Goal: Book appointment/travel/reservation

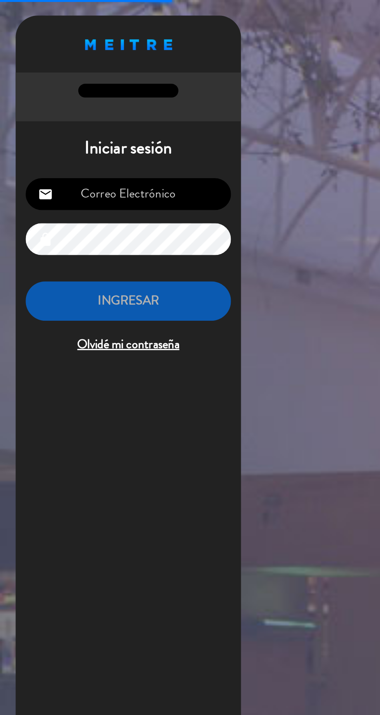
click at [99, 125] on input "email" at bounding box center [79, 120] width 127 height 20
type input "[EMAIL_ADDRESS][DOMAIN_NAME]"
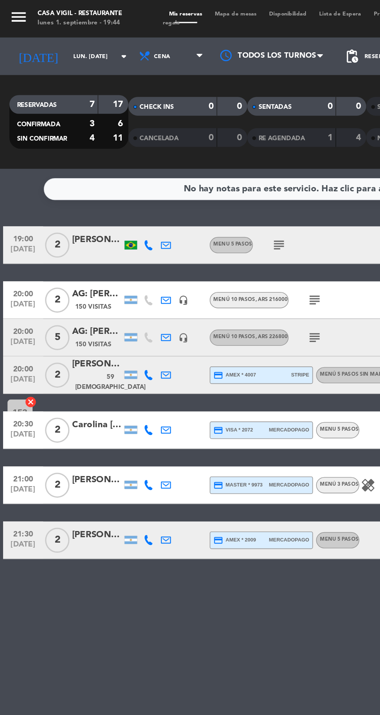
click at [14, 10] on icon "menu" at bounding box center [12, 11] width 12 height 12
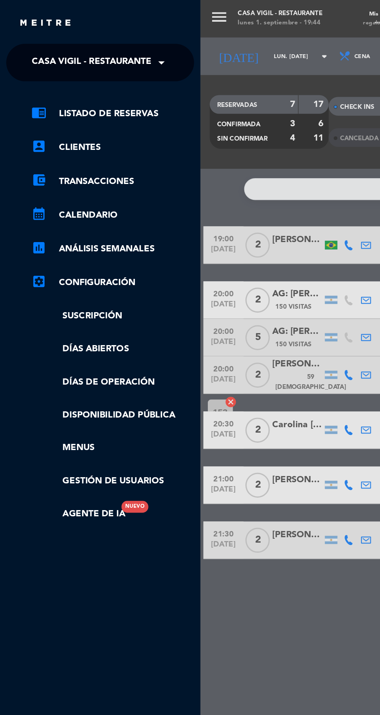
click at [131, 37] on div "menu Casa [PERSON_NAME] - Restaurante lunes 1. septiembre - 19:44 Mis reservas …" at bounding box center [314, 357] width 380 height 715
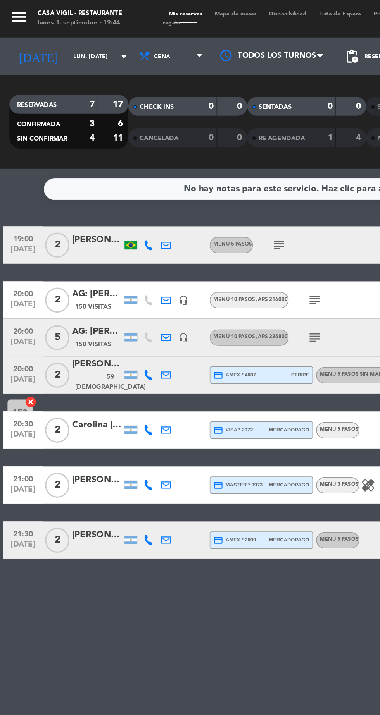
click at [72, 30] on icon "arrow_drop_down" at bounding box center [76, 34] width 9 height 9
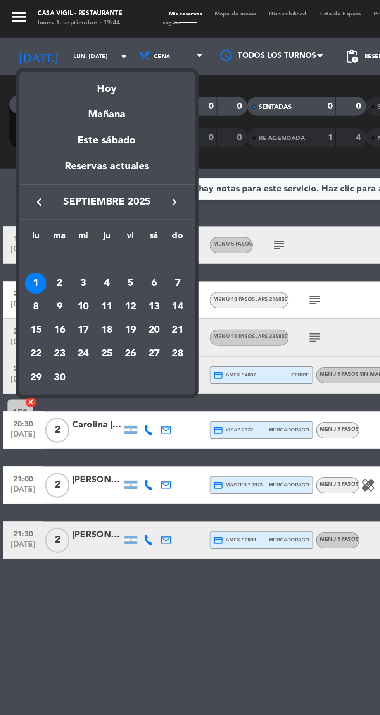
click at [41, 174] on div "2" at bounding box center [36, 175] width 13 height 13
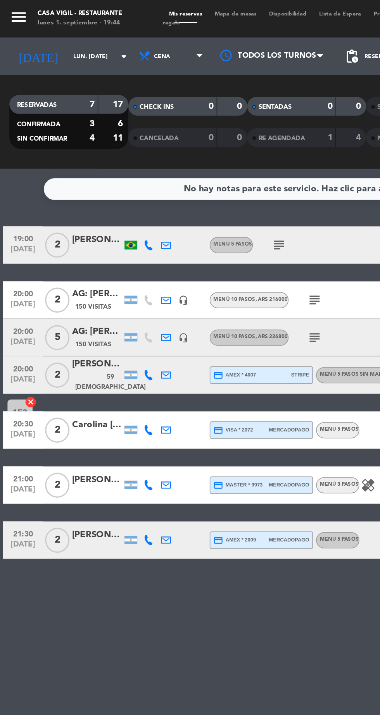
type input "[DATE] sep."
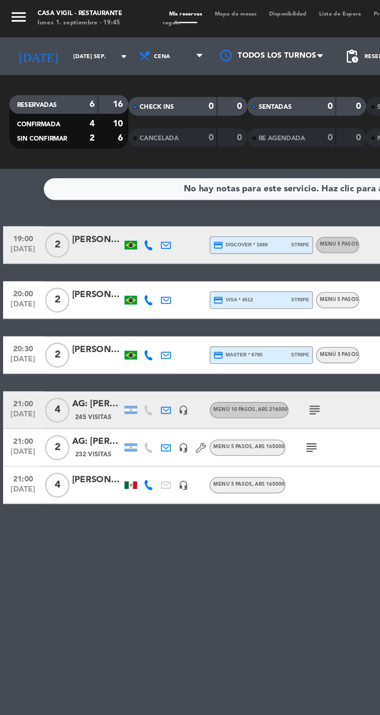
click at [9, 10] on icon "menu" at bounding box center [12, 11] width 12 height 12
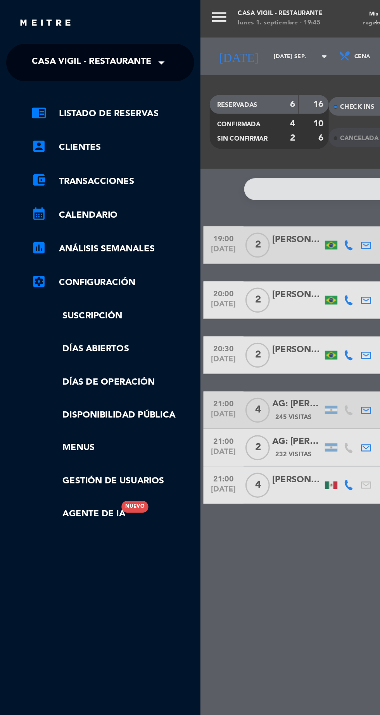
click at [98, 42] on span at bounding box center [101, 39] width 13 height 16
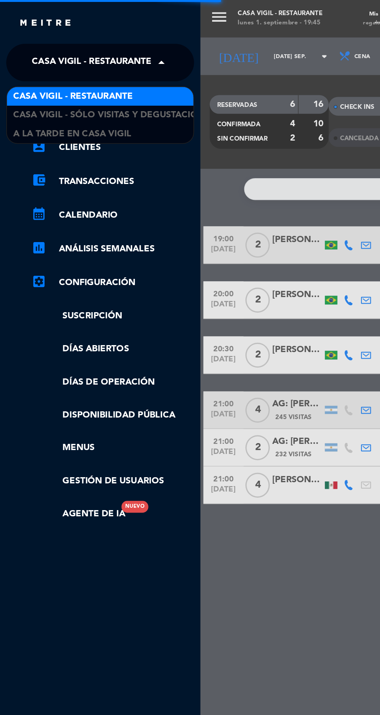
click at [85, 86] on div "A la tarde en Casa Vigil" at bounding box center [61, 83] width 115 height 12
